Goal: Task Accomplishment & Management: Manage account settings

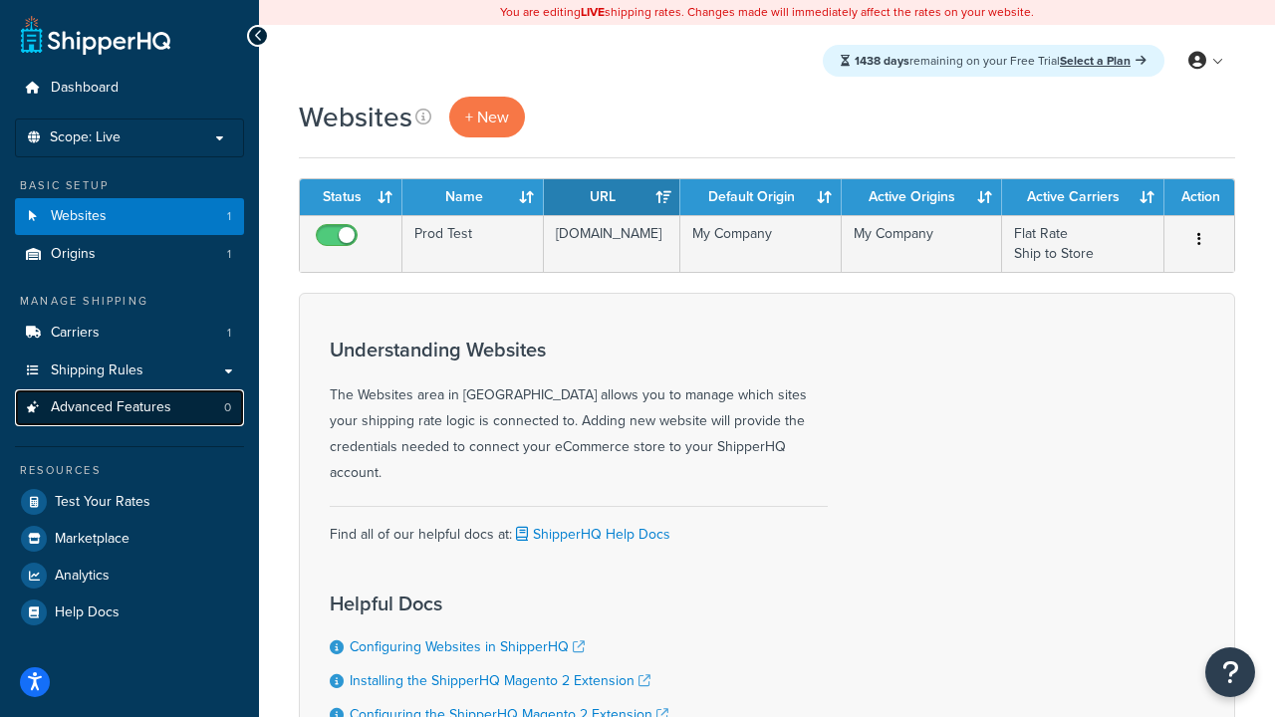
click at [123, 408] on span "Advanced Features" at bounding box center [111, 407] width 120 height 17
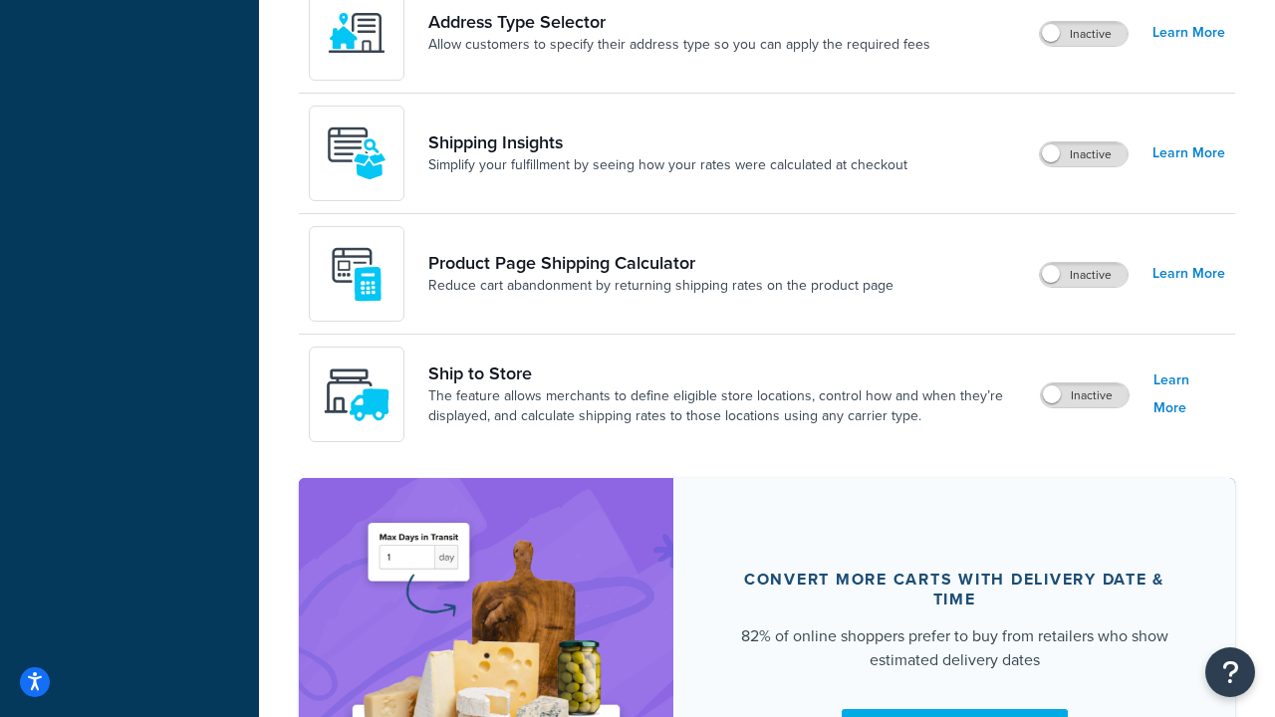
scroll to position [1673, 0]
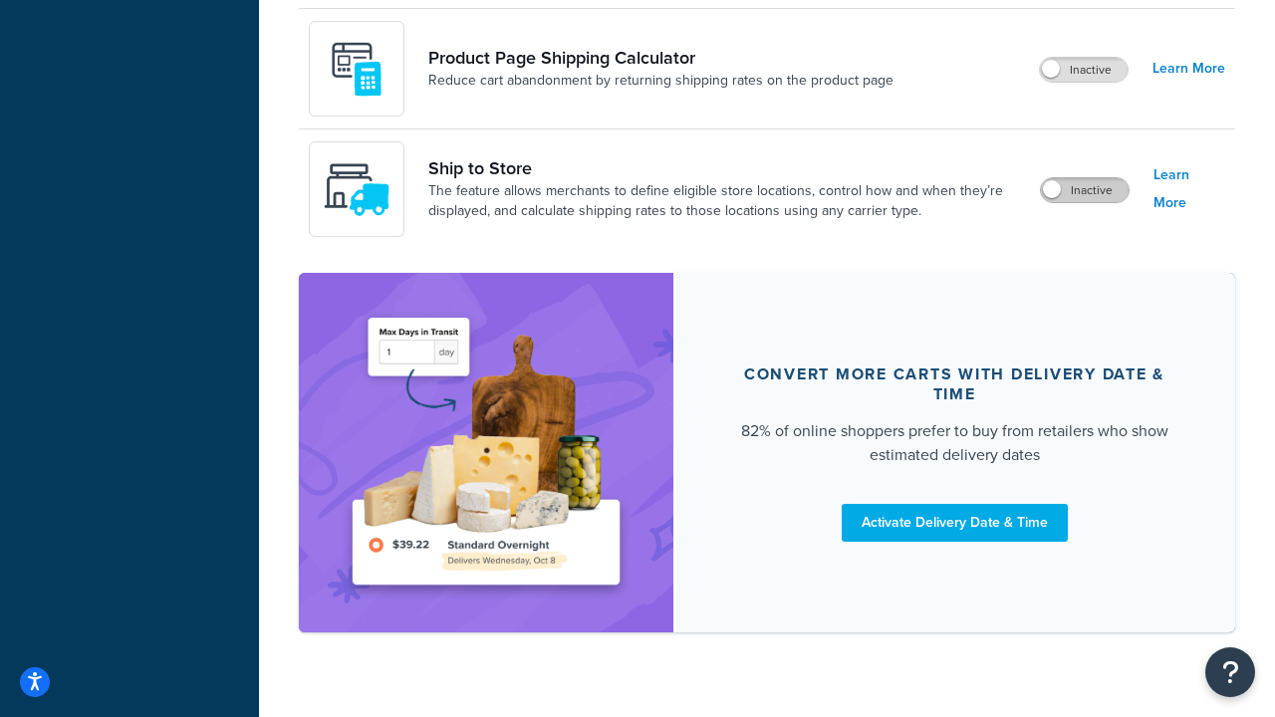
click at [1098, 193] on label "Inactive" at bounding box center [1085, 190] width 88 height 24
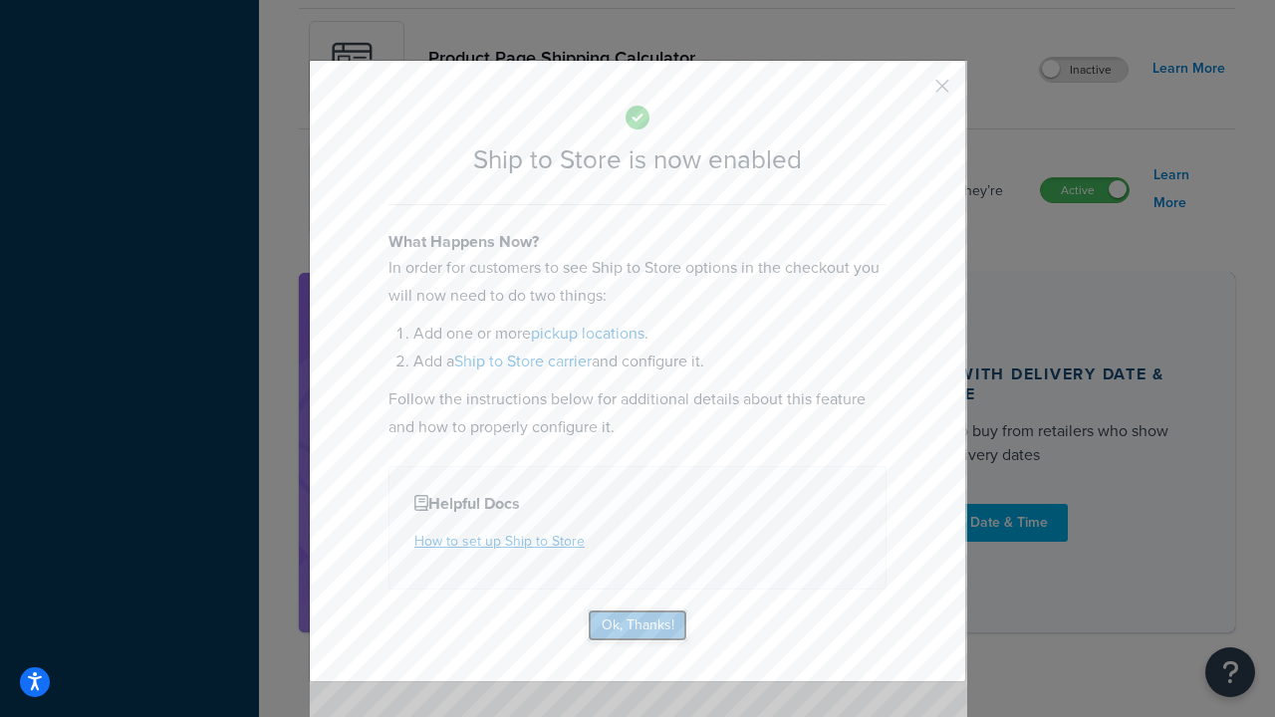
click at [661, 633] on button "Ok, Thanks!" at bounding box center [638, 625] width 100 height 32
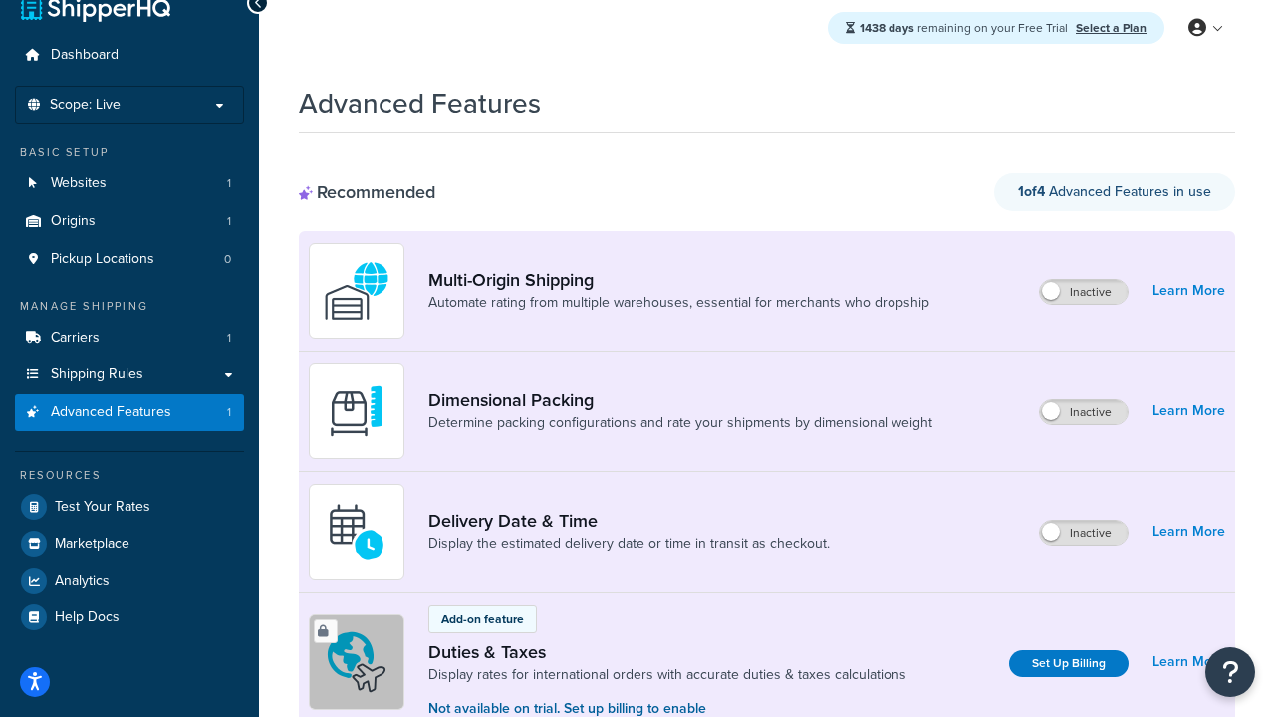
scroll to position [0, 0]
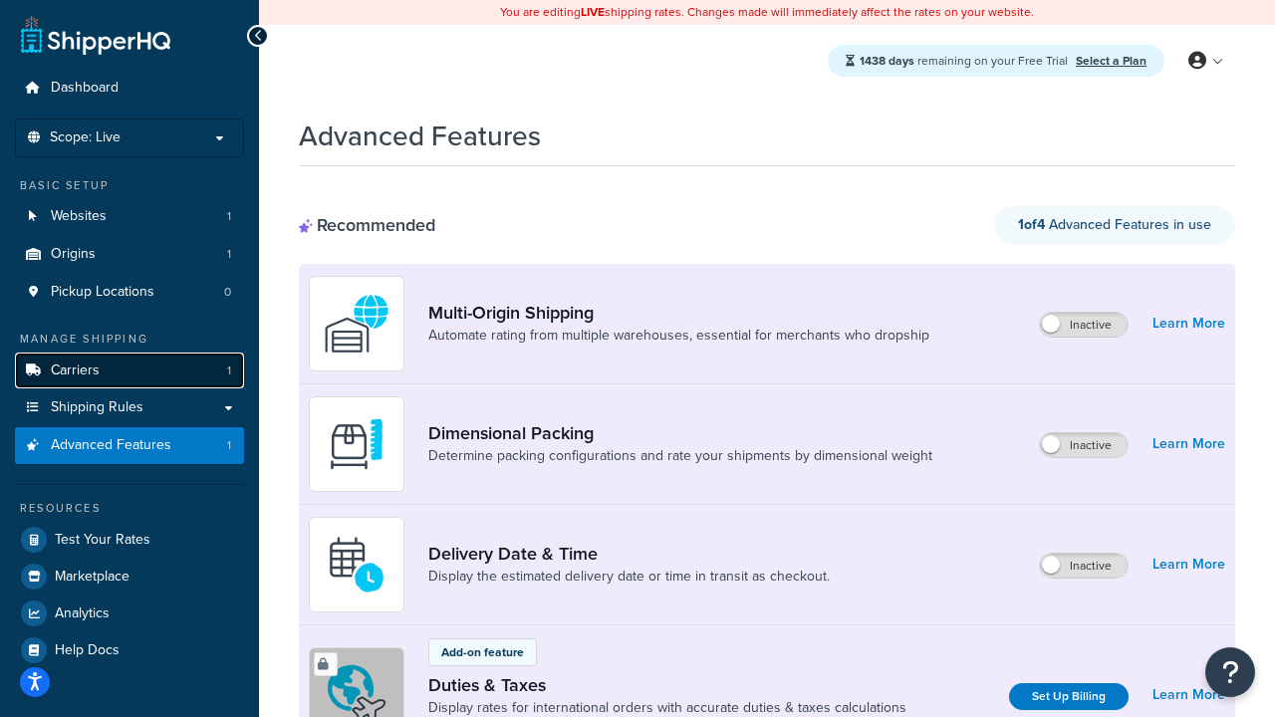
click at [102, 369] on link "Carriers 1" at bounding box center [129, 371] width 229 height 37
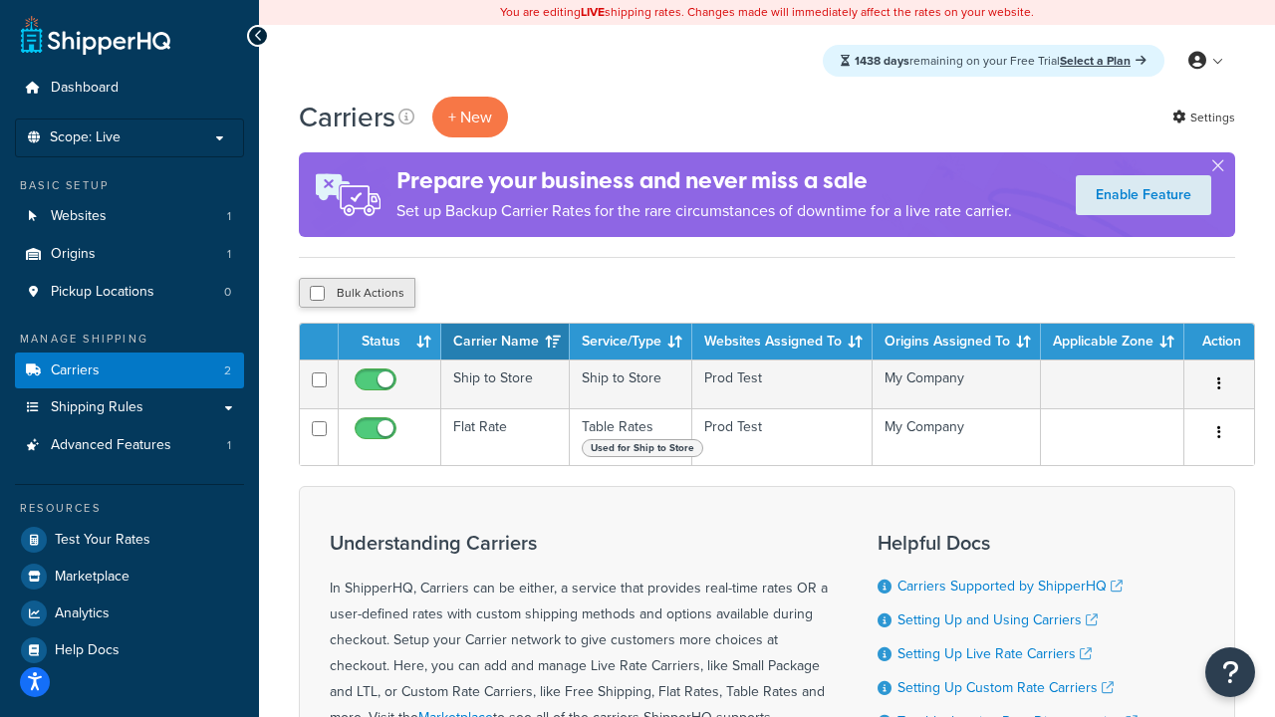
click at [352, 292] on button "Bulk Actions" at bounding box center [357, 293] width 117 height 30
checkbox input "true"
click at [561, 293] on button "Delete" at bounding box center [531, 293] width 69 height 30
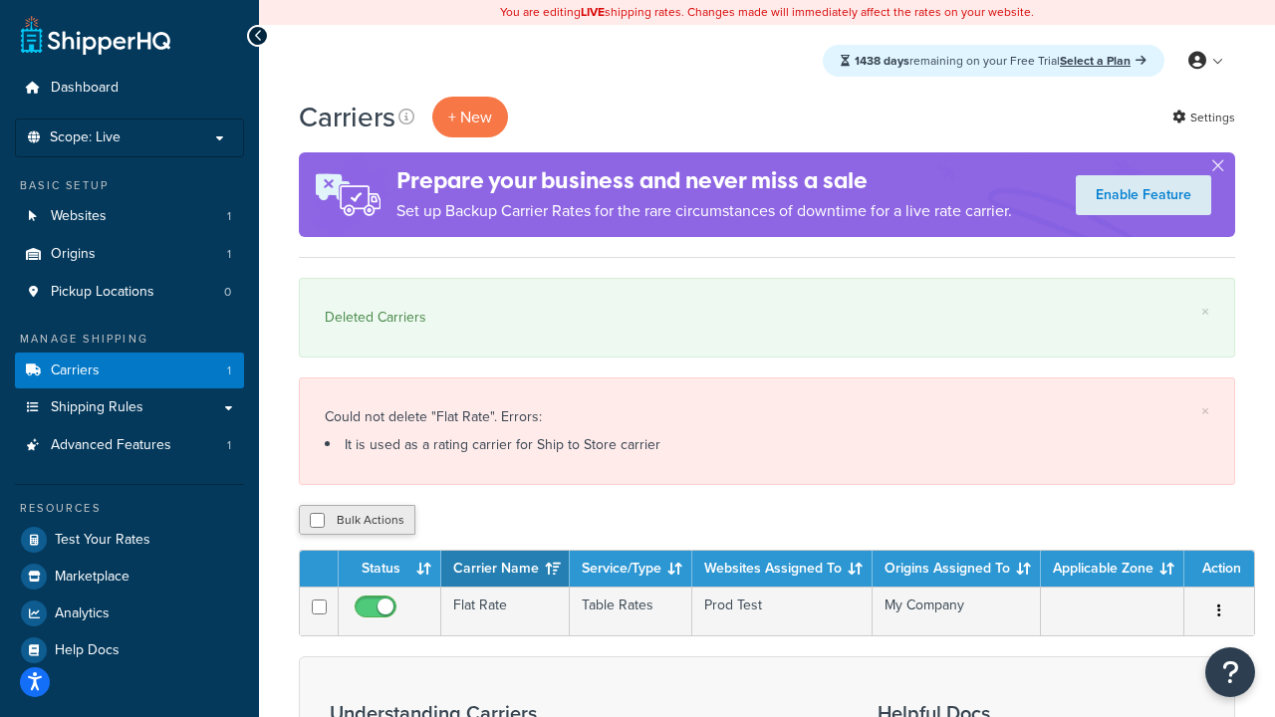
click at [384, 519] on button "Bulk Actions" at bounding box center [357, 520] width 117 height 30
checkbox input "true"
click at [528, 525] on button "Delete" at bounding box center [531, 520] width 69 height 30
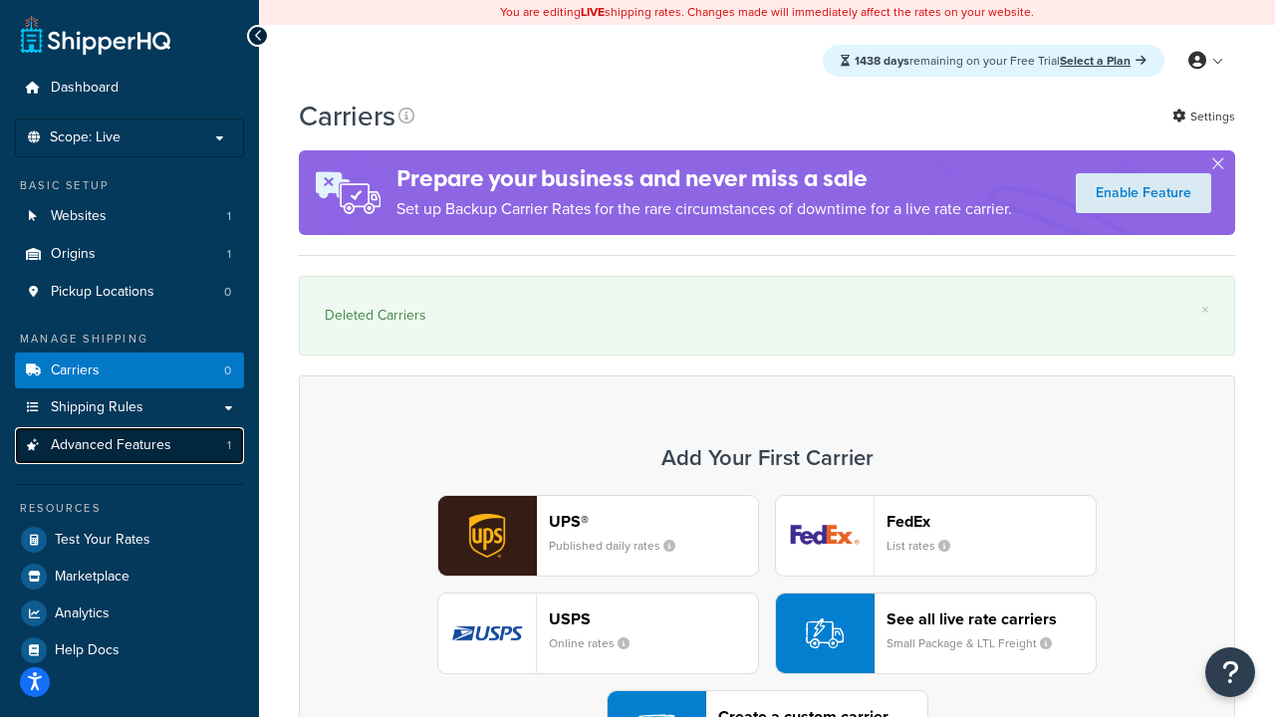
click at [193, 447] on link "Advanced Features 1" at bounding box center [129, 445] width 229 height 37
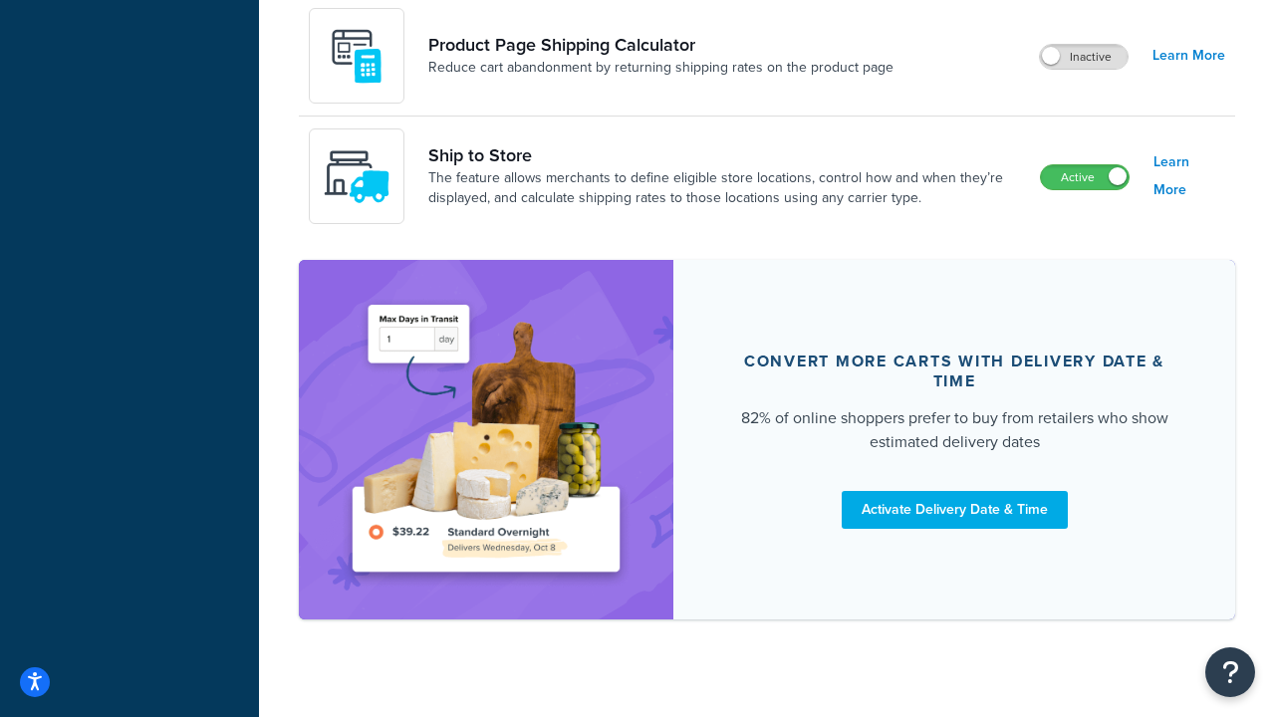
scroll to position [1710, 0]
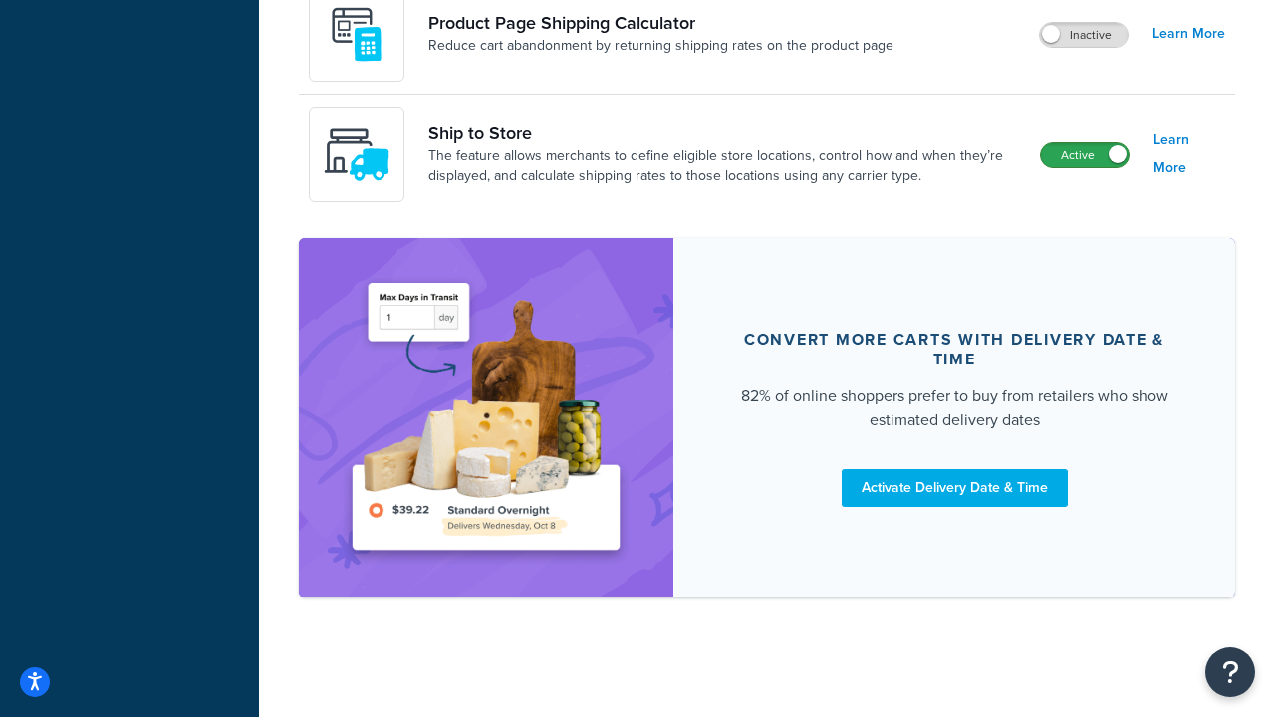
click at [1074, 154] on label "Active" at bounding box center [1085, 155] width 88 height 24
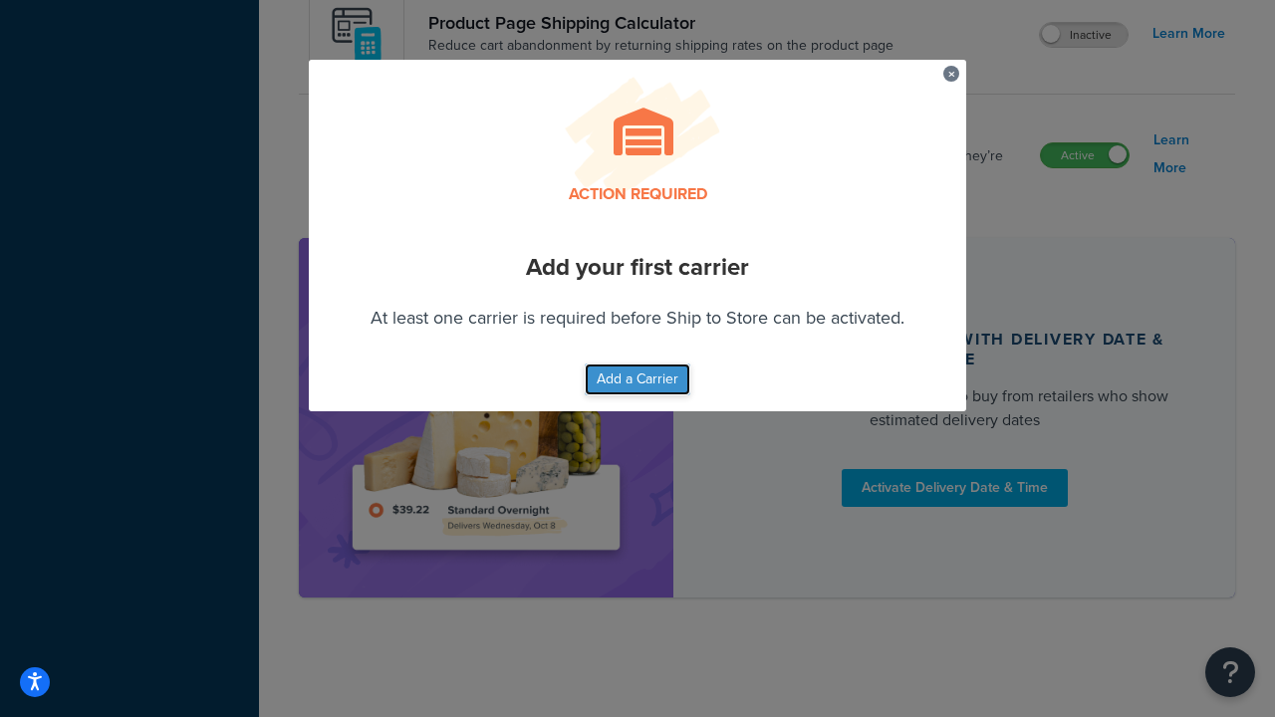
click at [614, 374] on button "Add a Carrier" at bounding box center [638, 379] width 106 height 32
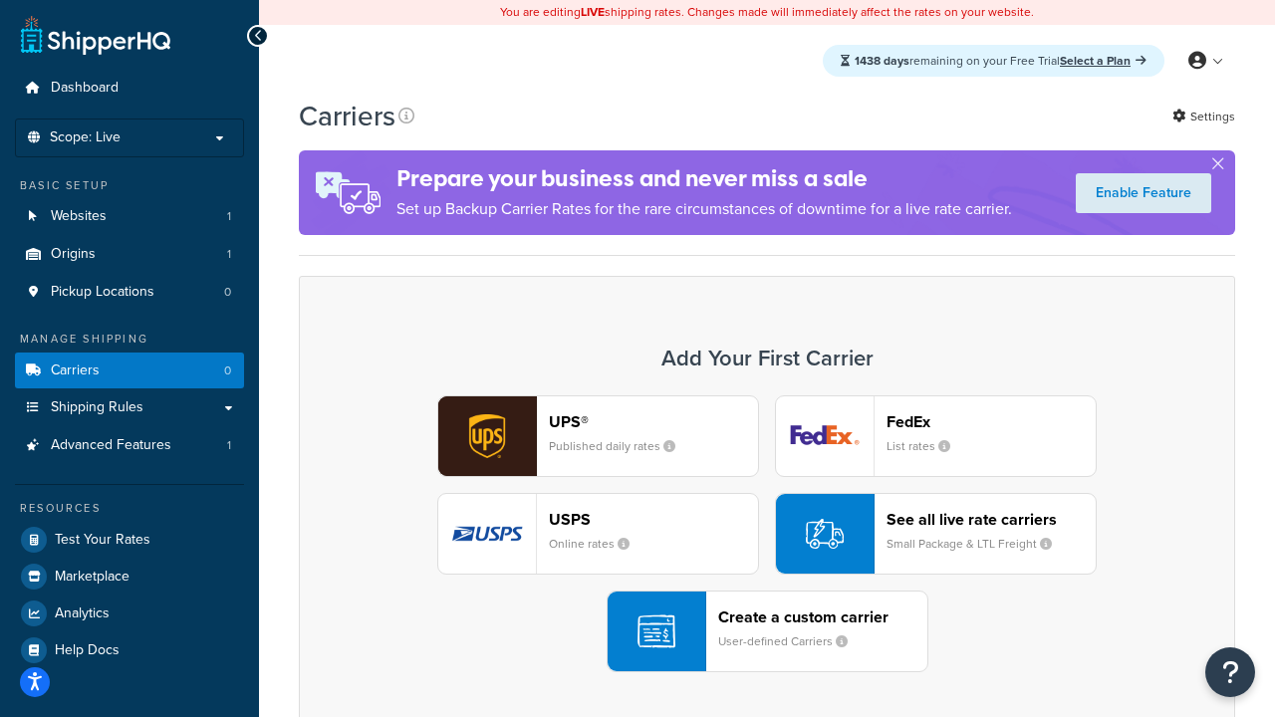
click at [836, 453] on img "button" at bounding box center [825, 436] width 98 height 80
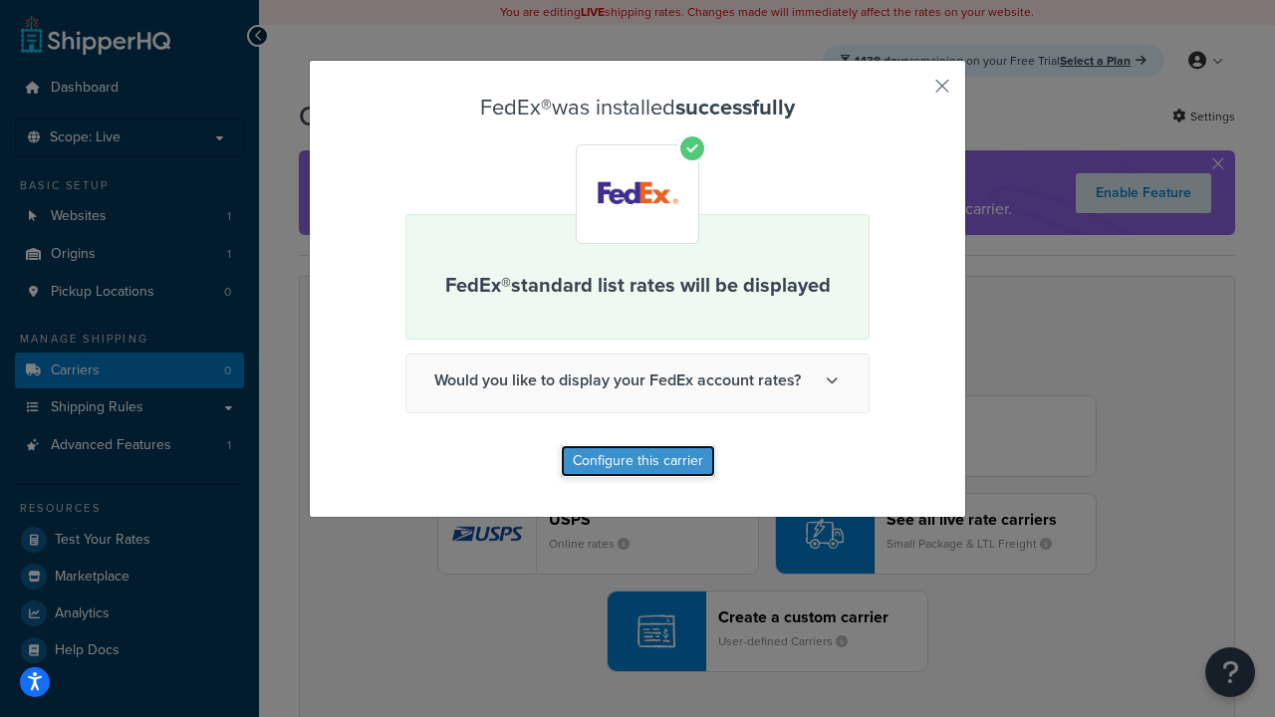
click at [659, 460] on button "Configure this carrier" at bounding box center [638, 461] width 154 height 32
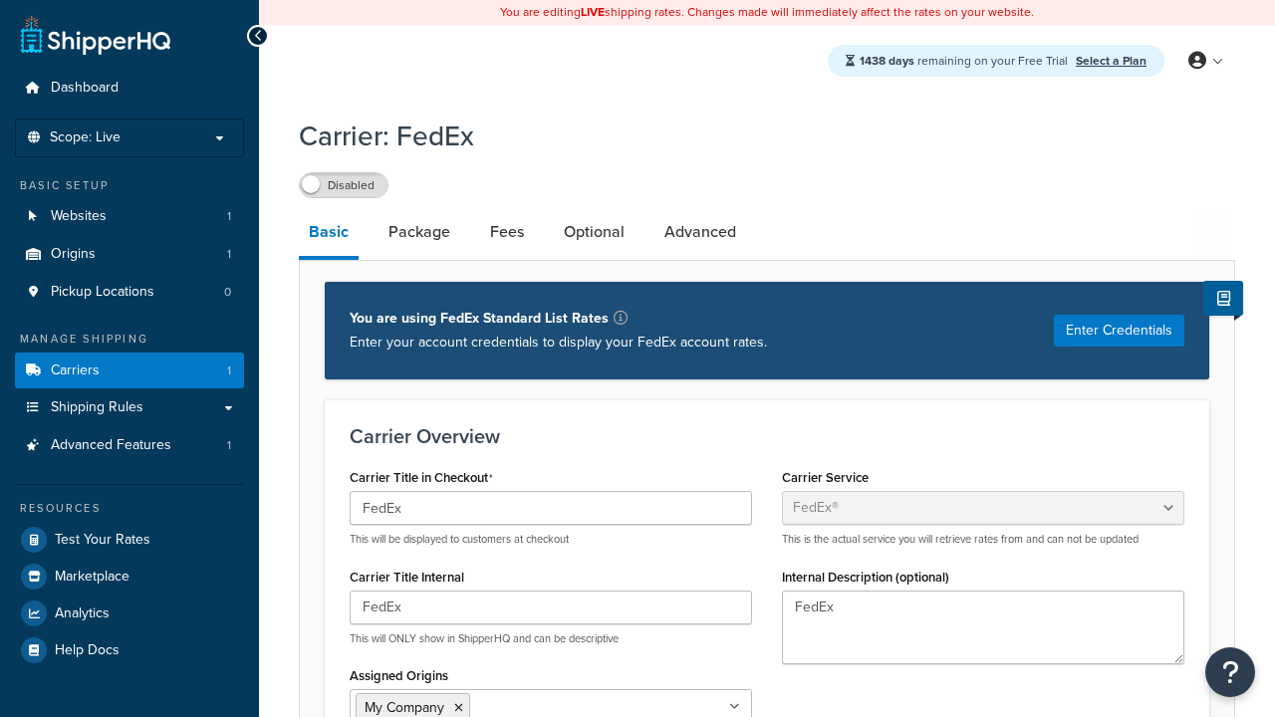
select select "fedEx"
select select "REGULAR_PICKUP"
select select "YOUR_PACKAGING"
click at [350, 185] on label "Disabled" at bounding box center [344, 185] width 88 height 24
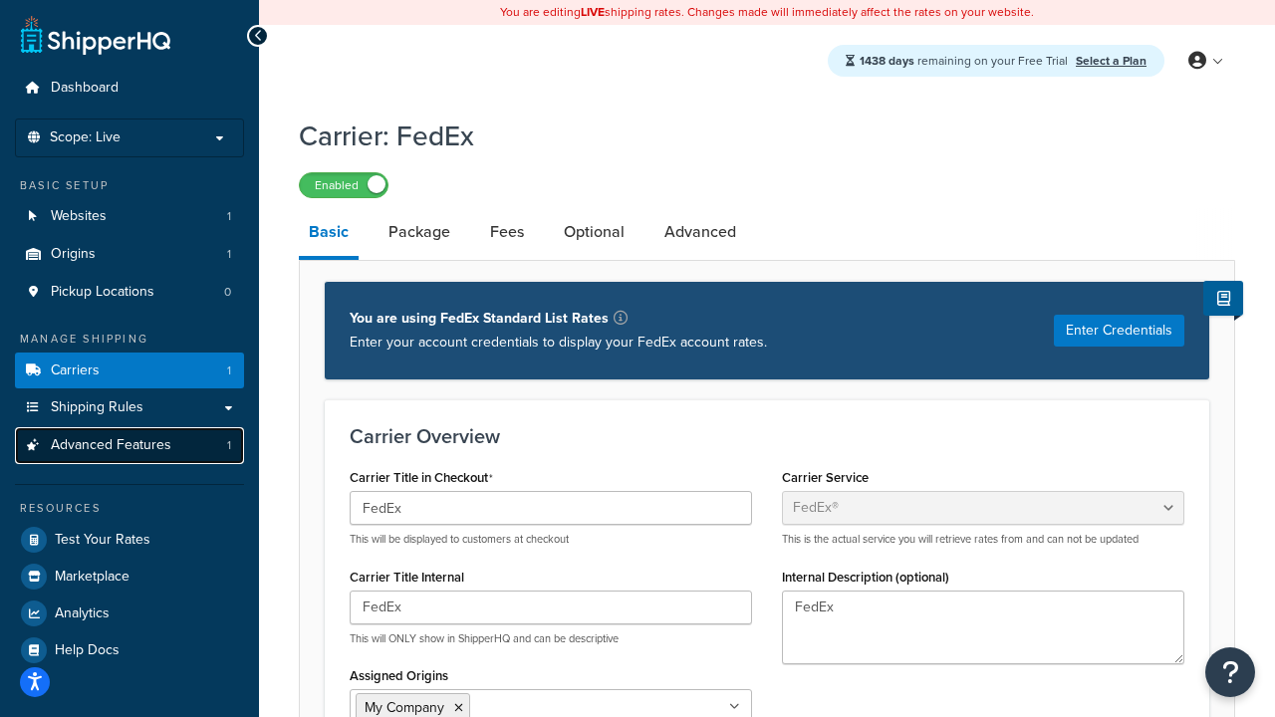
click at [138, 441] on span "Advanced Features" at bounding box center [111, 445] width 120 height 17
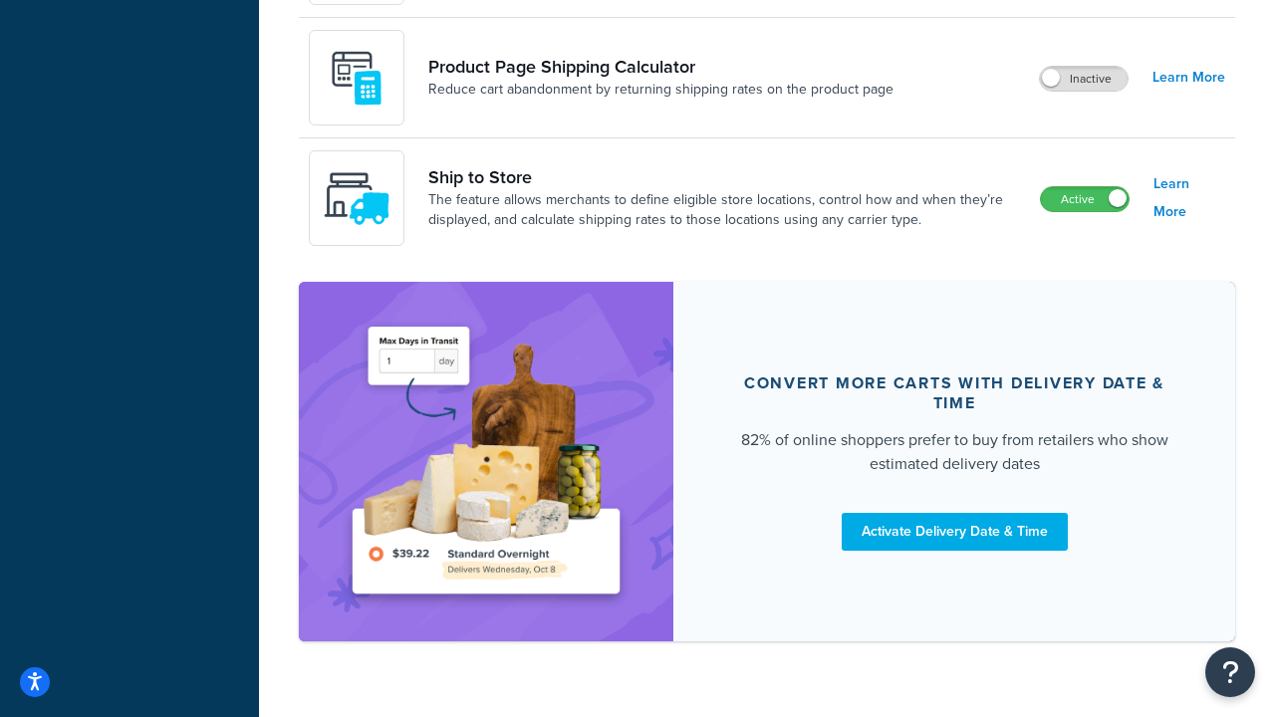
scroll to position [1710, 0]
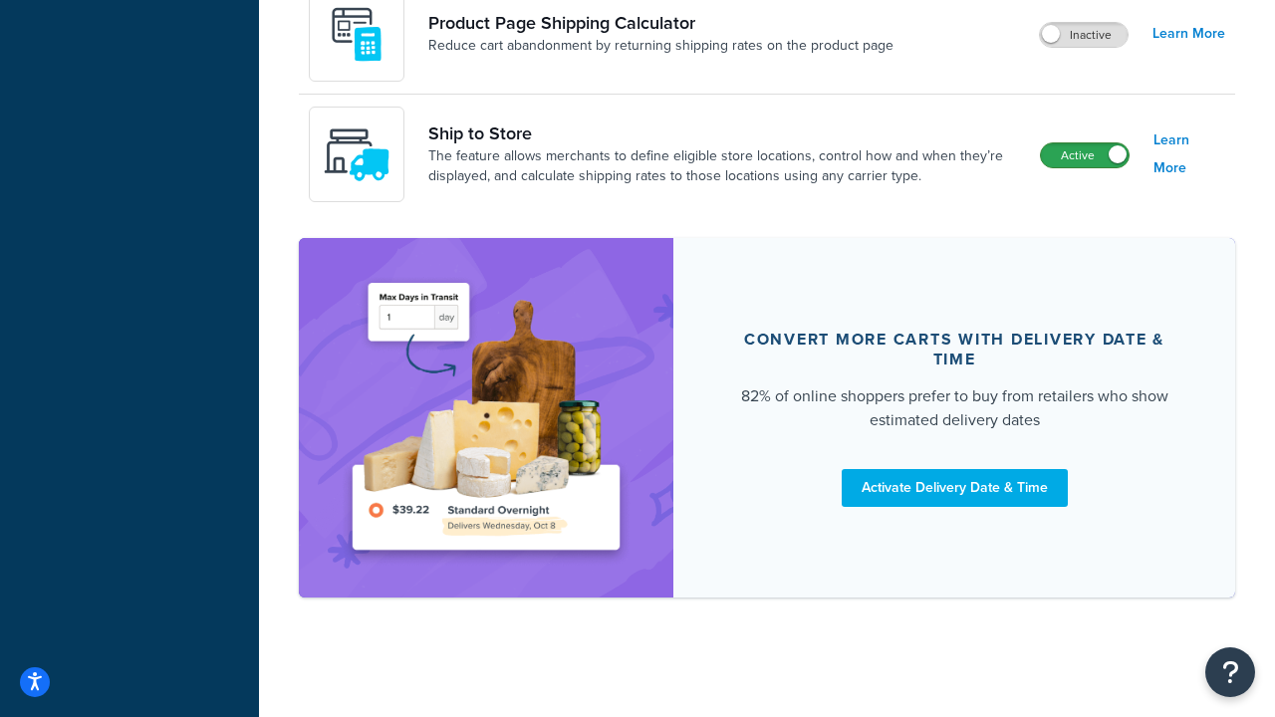
click at [1095, 153] on label "Active" at bounding box center [1085, 155] width 88 height 24
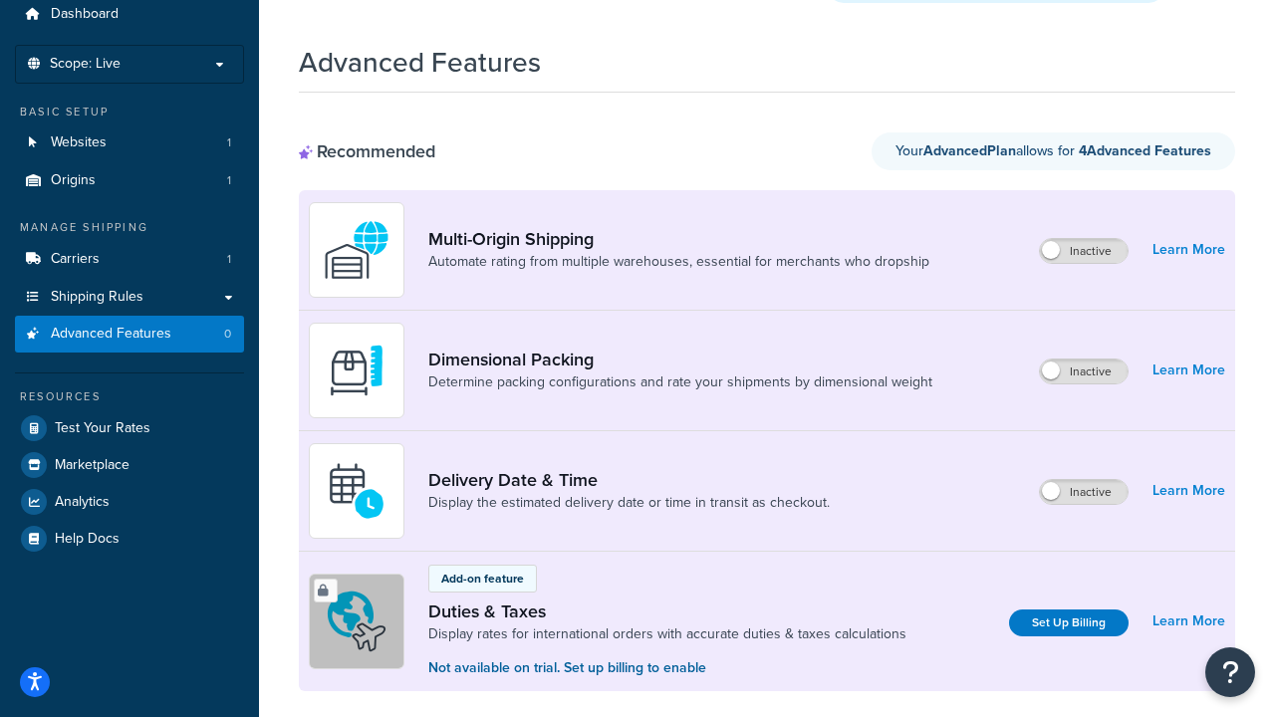
scroll to position [39, 0]
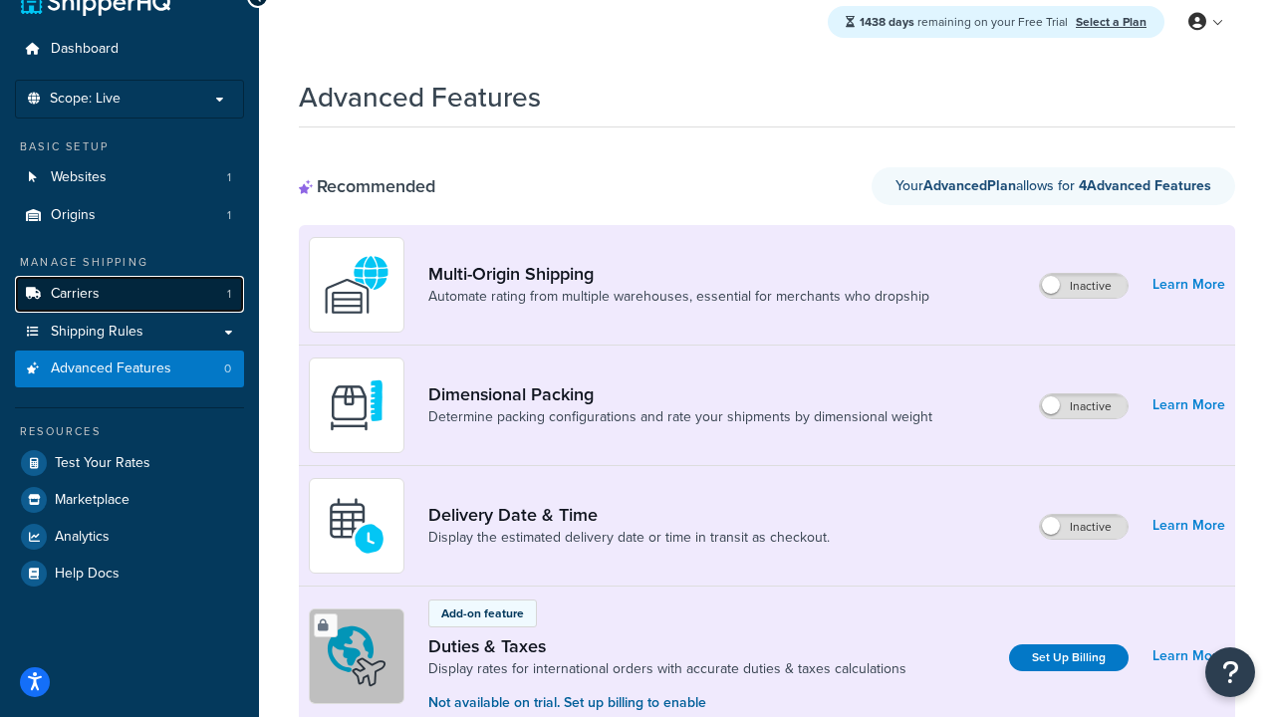
click at [146, 305] on link "Carriers 1" at bounding box center [129, 294] width 229 height 37
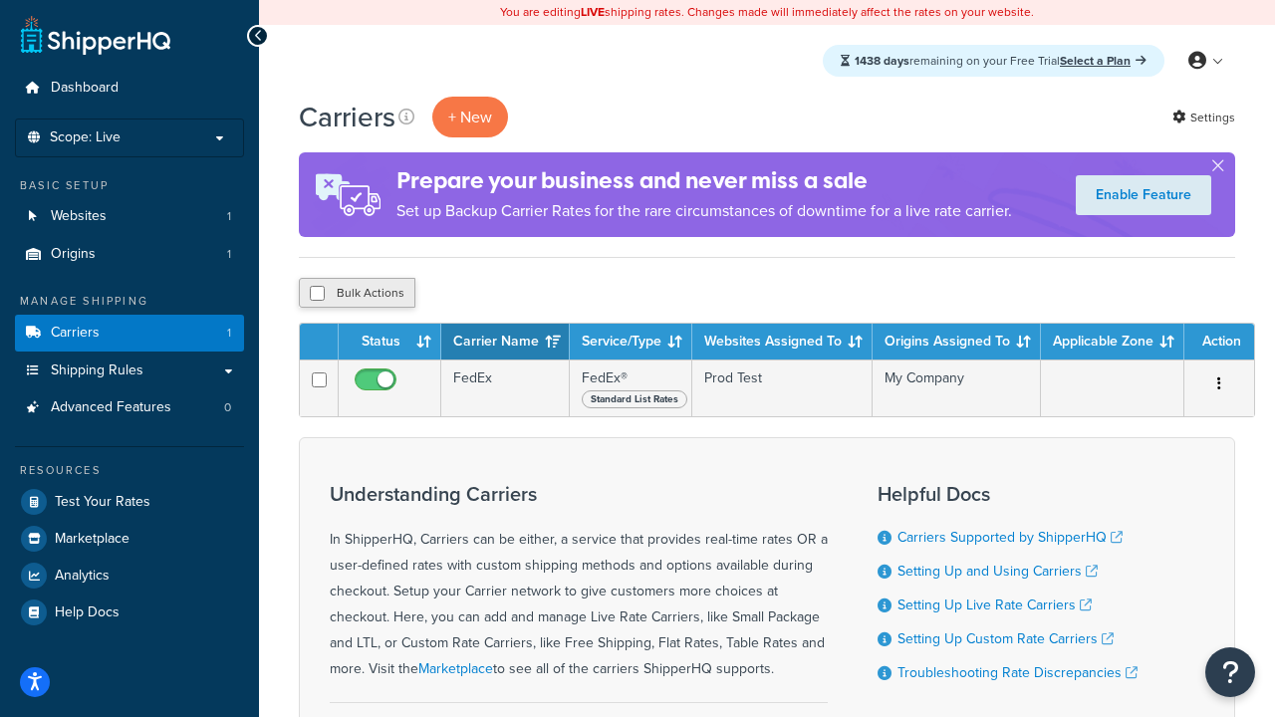
click at [338, 303] on button "Bulk Actions" at bounding box center [357, 293] width 117 height 30
checkbox input "true"
click at [535, 293] on button "Delete" at bounding box center [531, 293] width 69 height 30
